Goal: Navigation & Orientation: Find specific page/section

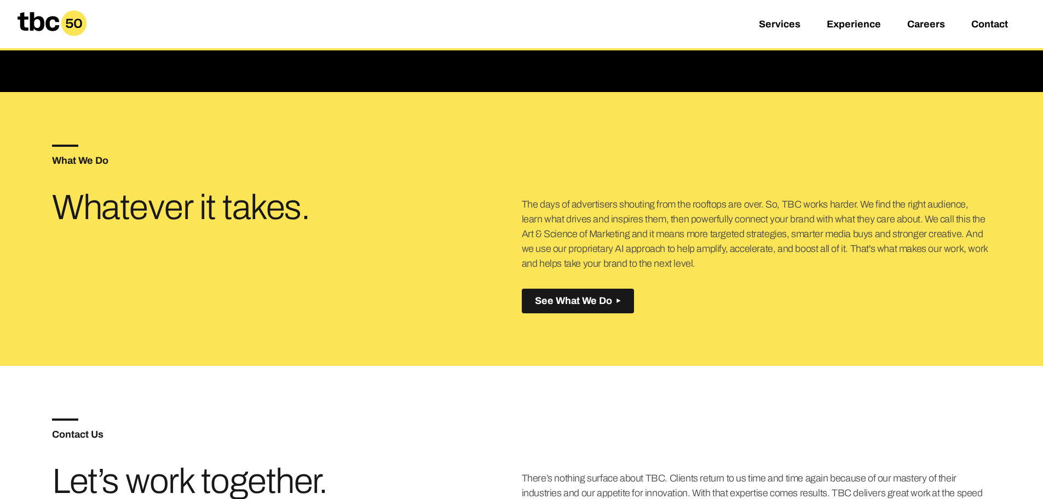
scroll to position [388, 0]
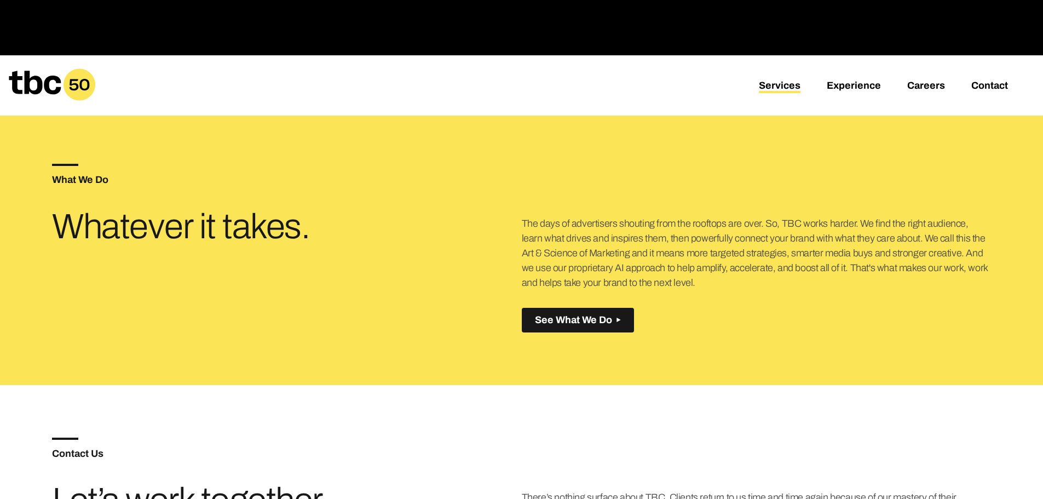
click at [791, 87] on link "Services" at bounding box center [780, 86] width 42 height 13
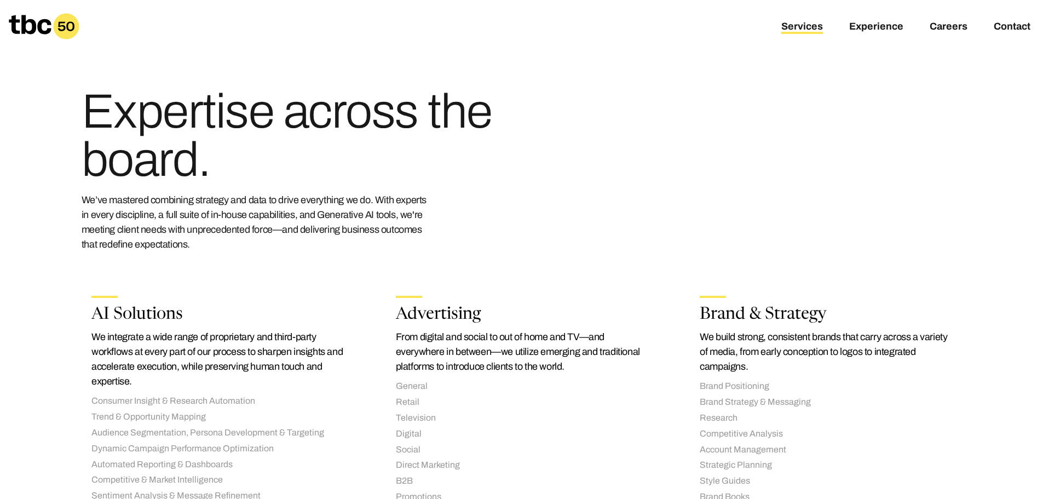
click at [639, 129] on div "Expertise across the board. We’ve mastered combining strategy and data to drive…" at bounding box center [522, 161] width 880 height 217
click at [871, 27] on link "Experience" at bounding box center [876, 27] width 54 height 13
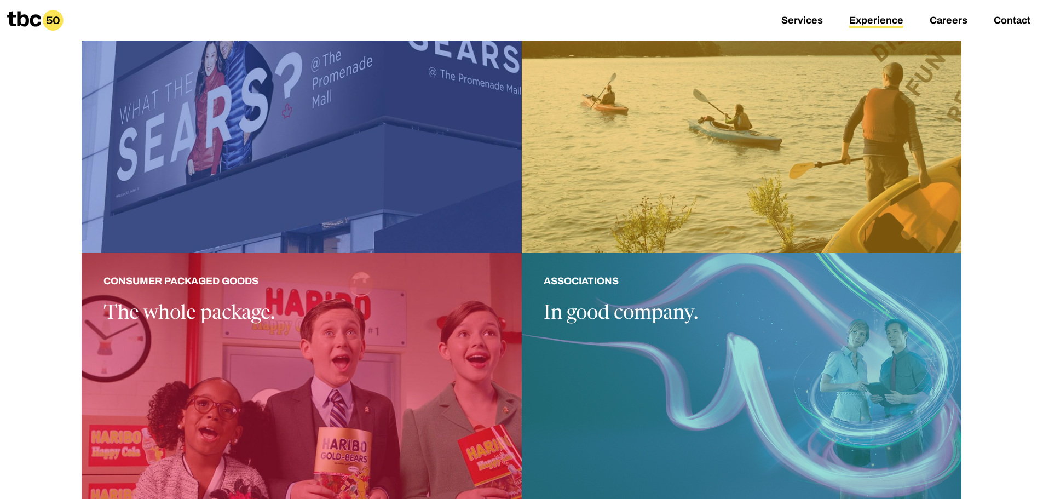
scroll to position [1150, 0]
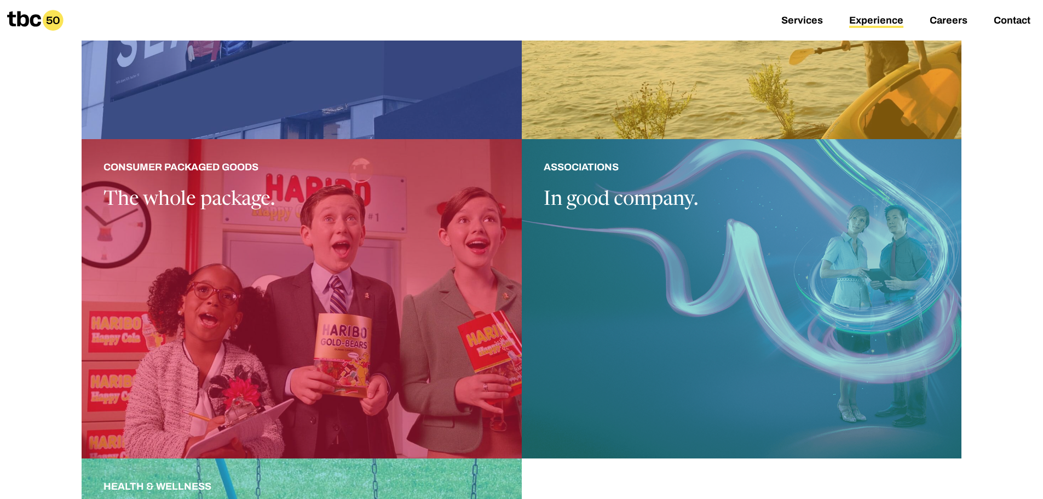
click at [51, 21] on icon at bounding box center [53, 20] width 21 height 21
